Goal: Check status: Check status

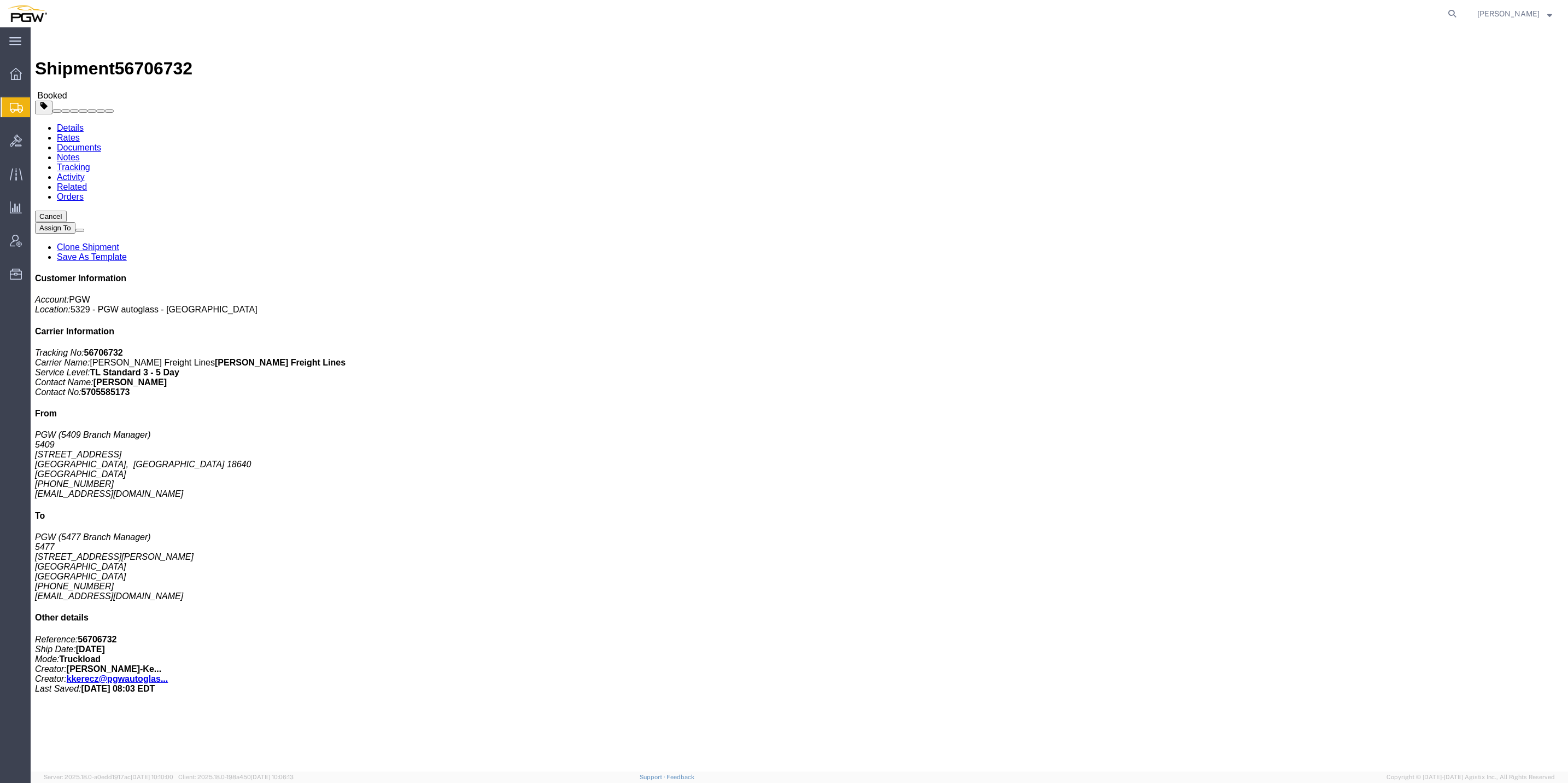
click img
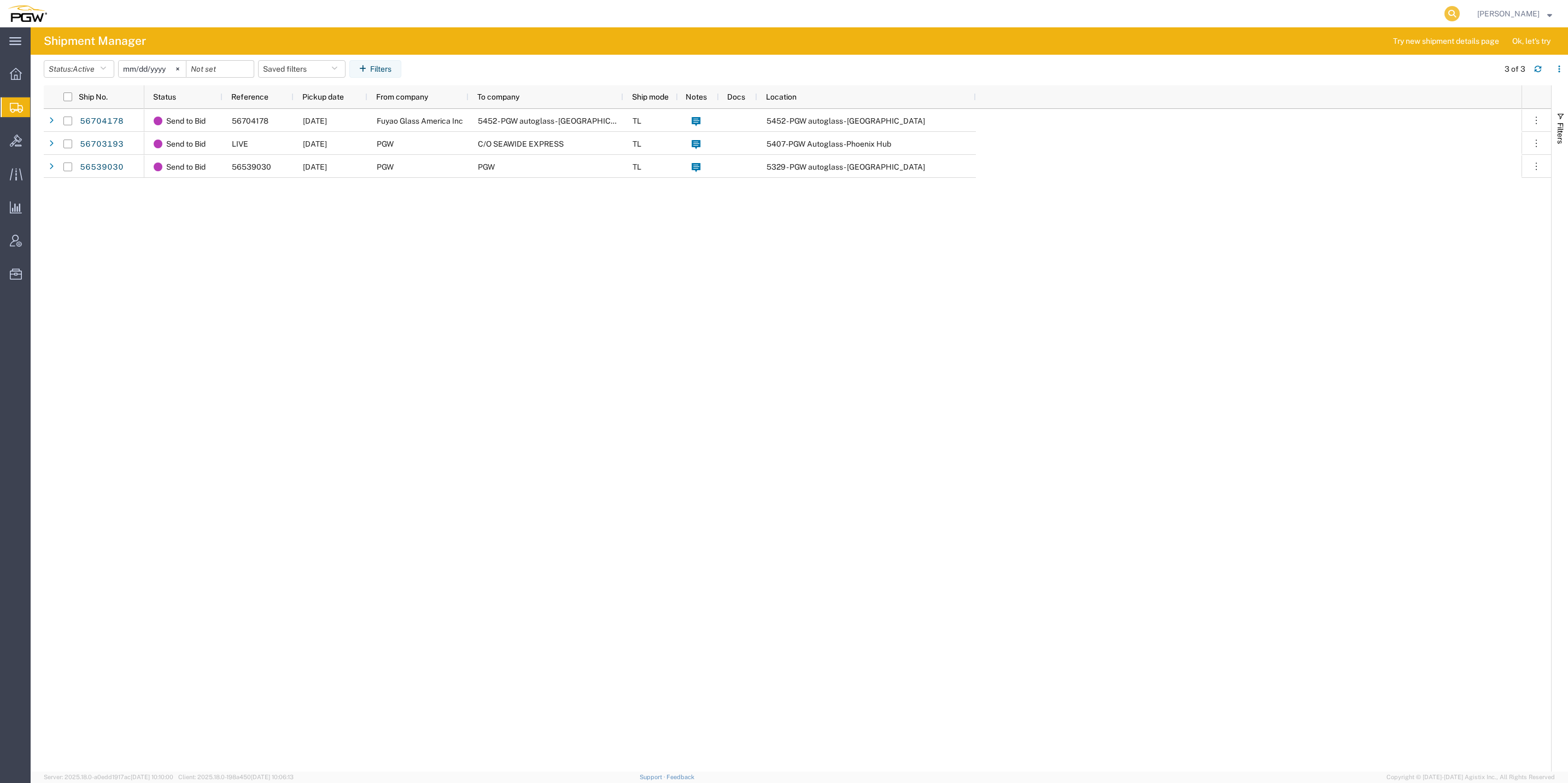
click at [1444, 13] on icon at bounding box center [1451, 13] width 16 height 16
click at [1240, 13] on input "search" at bounding box center [1277, 13] width 332 height 26
type input "56692896"
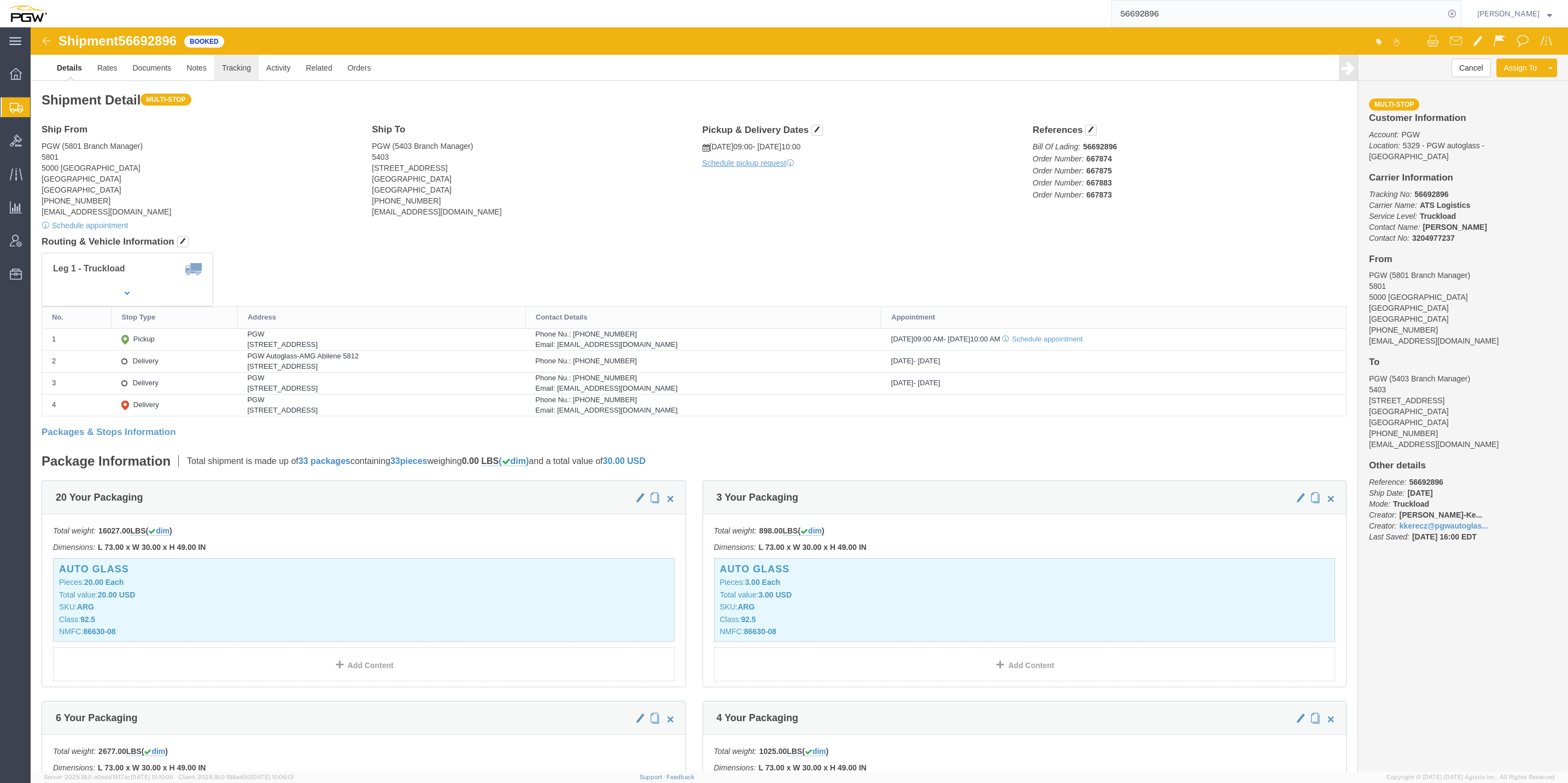
click link "Tracking"
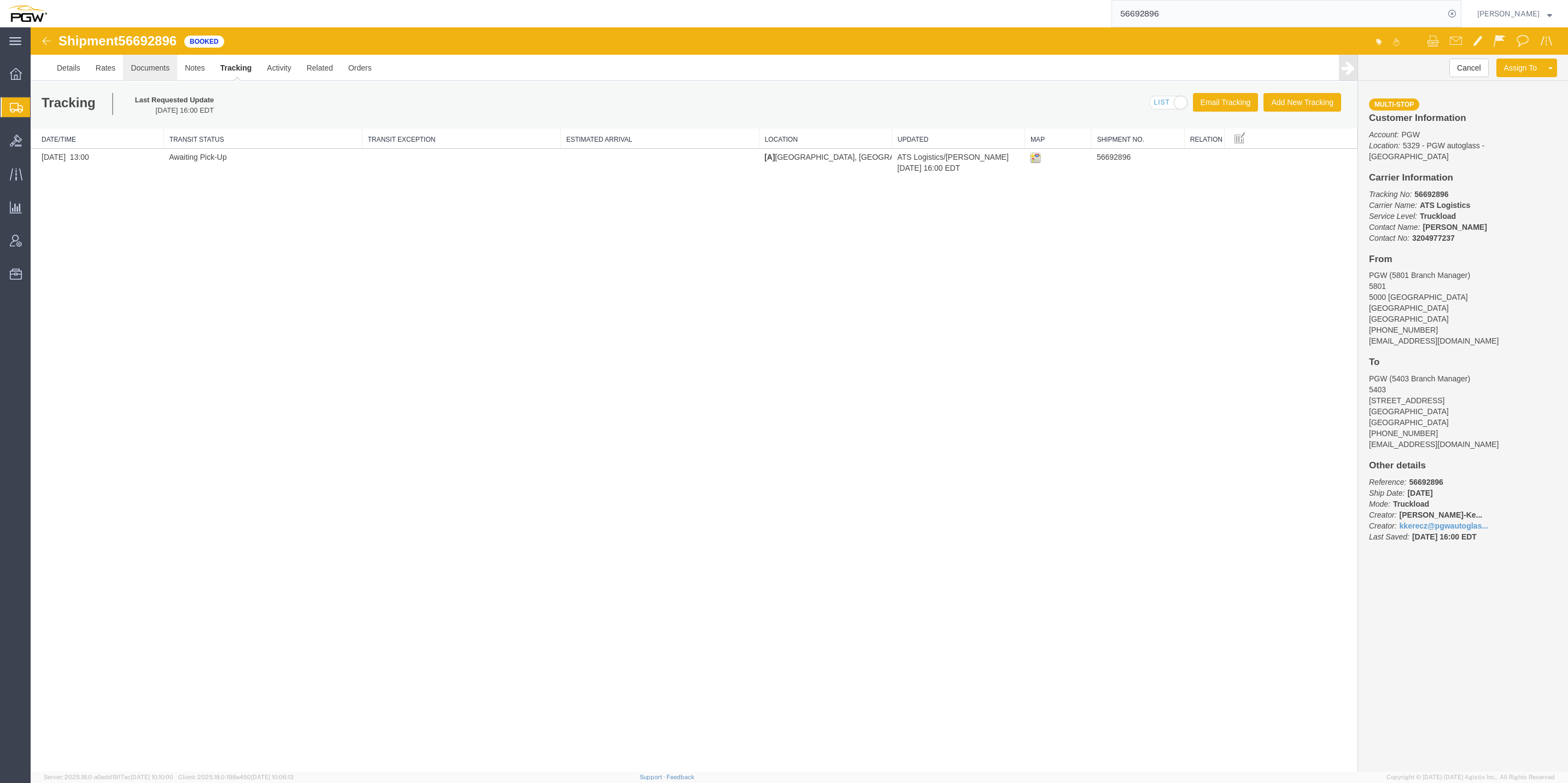
click at [164, 73] on link "Documents" at bounding box center [150, 68] width 54 height 26
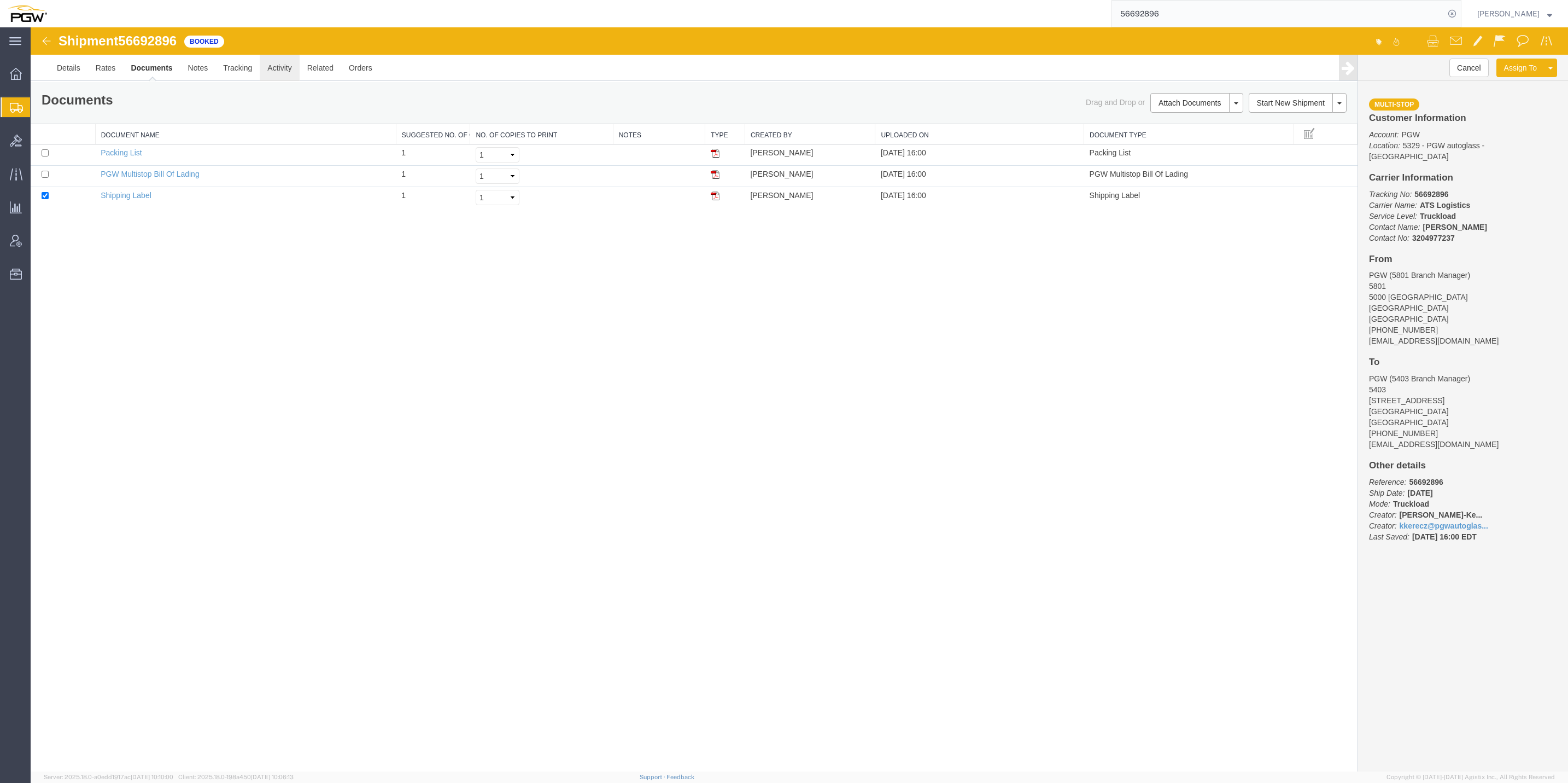
click at [265, 69] on link "Activity" at bounding box center [279, 68] width 39 height 26
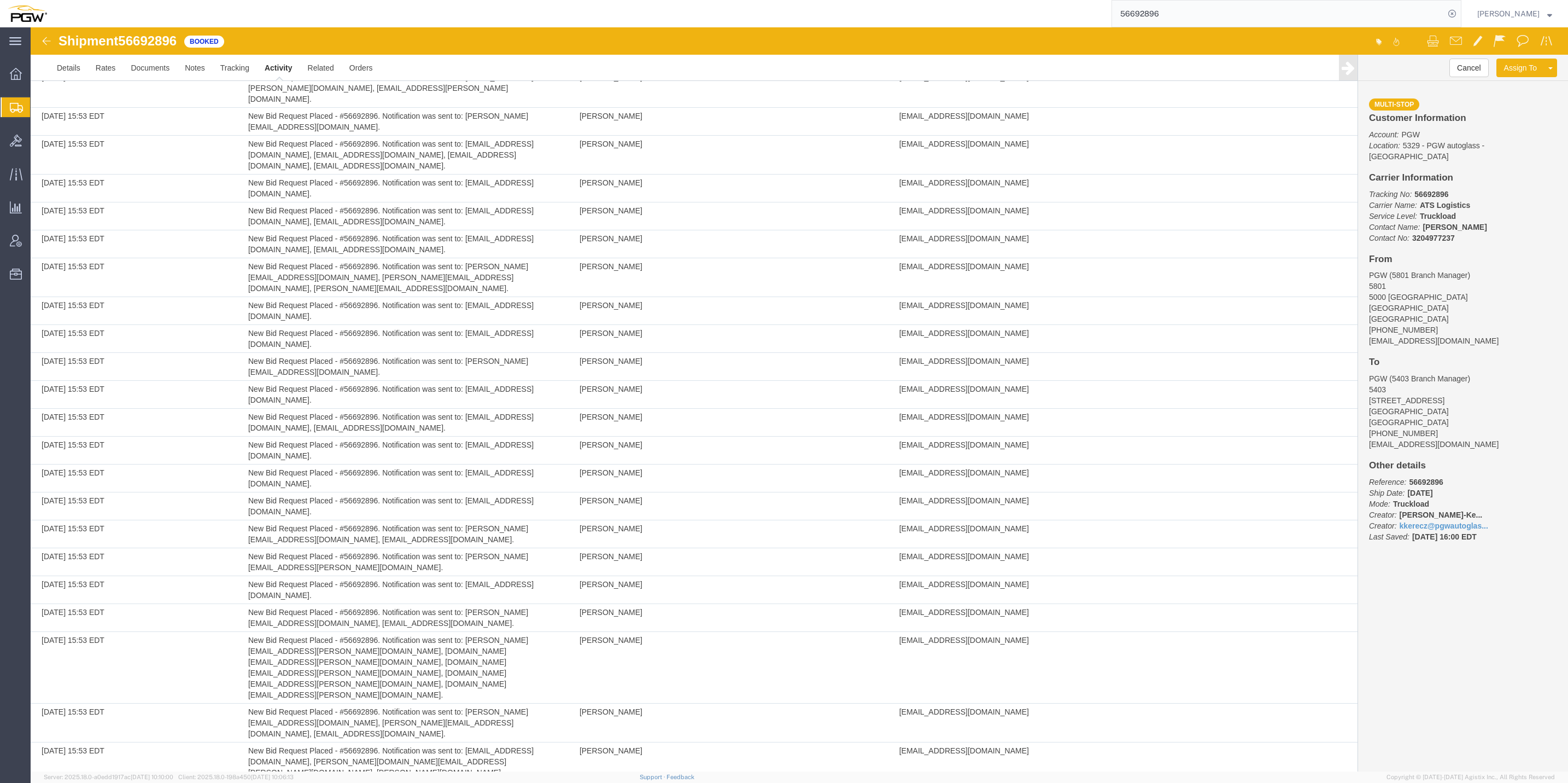
scroll to position [3319, 0]
click at [257, 55] on link "Activity" at bounding box center [279, 68] width 43 height 26
